Goal: Task Accomplishment & Management: Manage account settings

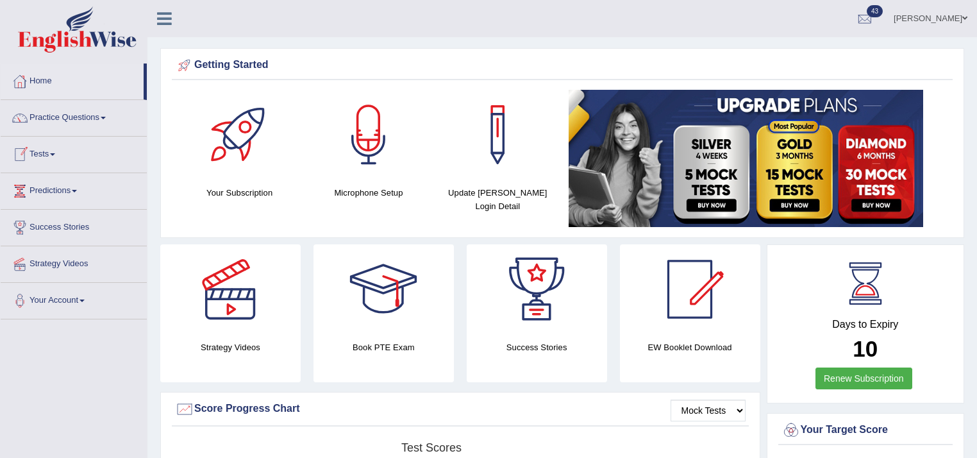
click at [937, 18] on link "Mohammad Bilal" at bounding box center [930, 16] width 93 height 33
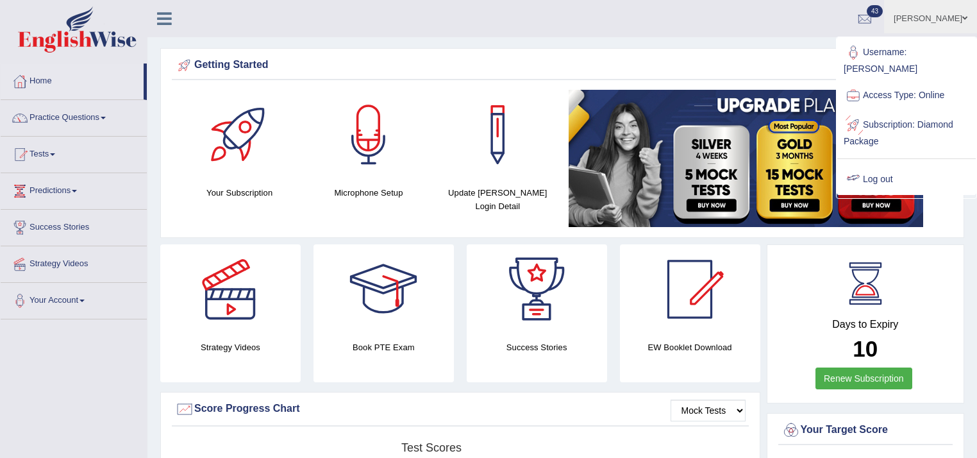
click at [870, 165] on link "Log out" at bounding box center [906, 179] width 138 height 29
